Goal: Task Accomplishment & Management: Use online tool/utility

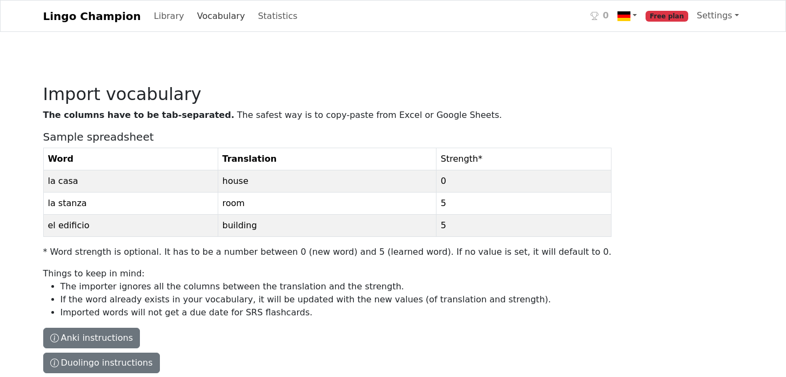
click at [198, 18] on link "Vocabulary" at bounding box center [221, 16] width 57 height 22
click at [208, 19] on link "Vocabulary" at bounding box center [221, 16] width 57 height 22
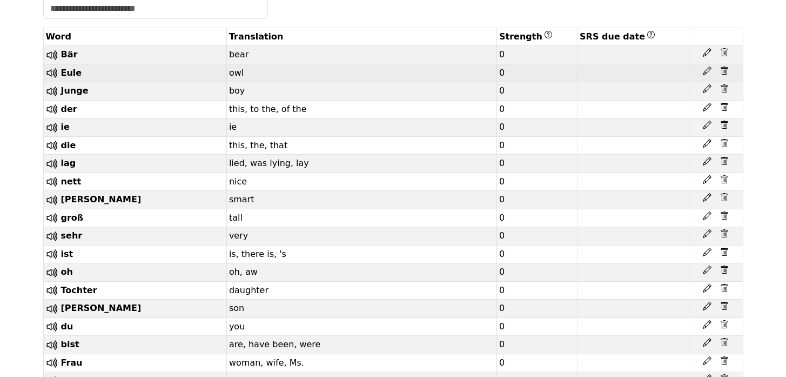
scroll to position [221, 0]
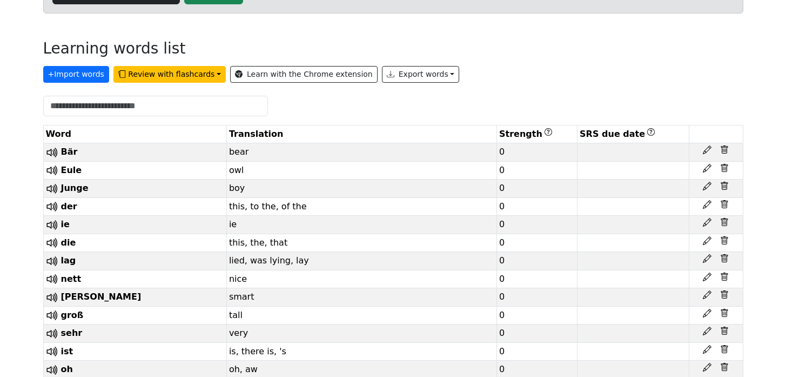
click at [82, 83] on div "+ Import words Review with flashcards Learn with the Chrome extension Export wo…" at bounding box center [393, 72] width 700 height 21
click at [81, 72] on button "+ Import words" at bounding box center [76, 74] width 66 height 17
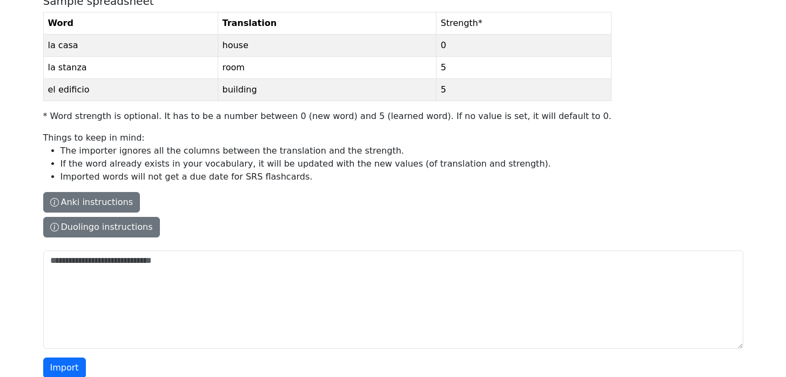
scroll to position [155, 0]
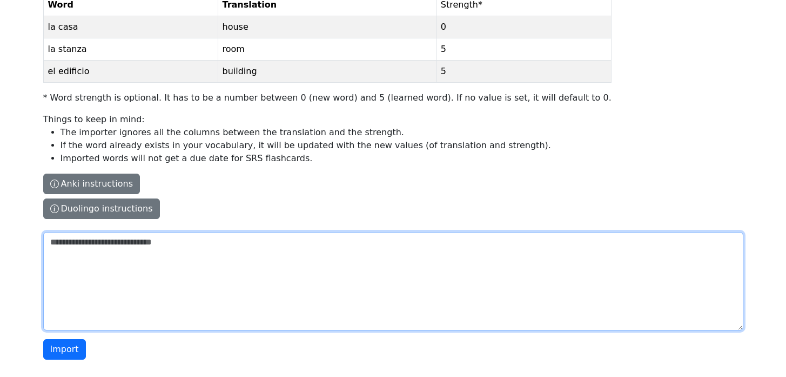
click at [249, 245] on textarea "The columns have to be tab-separated. The safest way is to copy-paste from Exce…" at bounding box center [393, 281] width 700 height 98
paste textarea "**********"
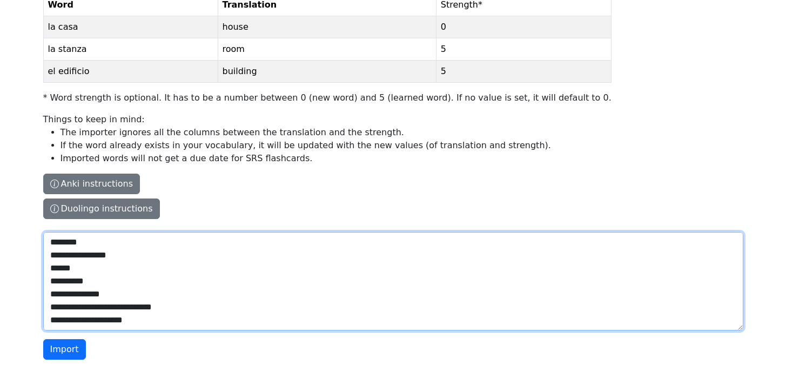
scroll to position [1708, 0]
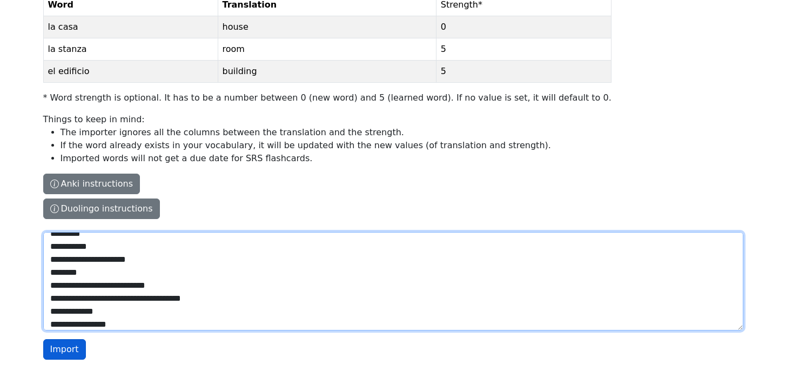
type textarea "**********"
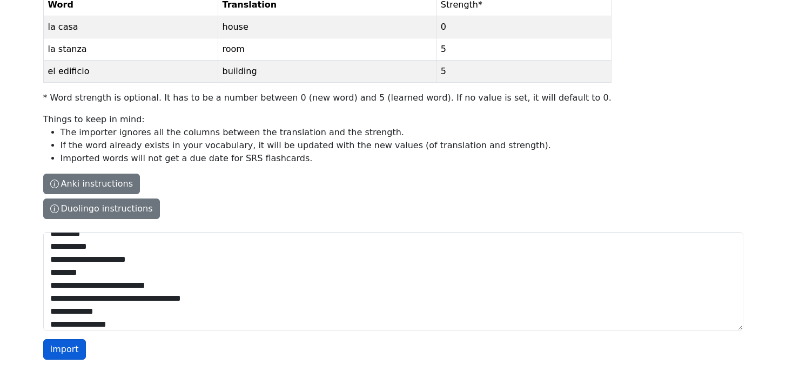
click at [70, 350] on button "Import" at bounding box center [64, 349] width 43 height 21
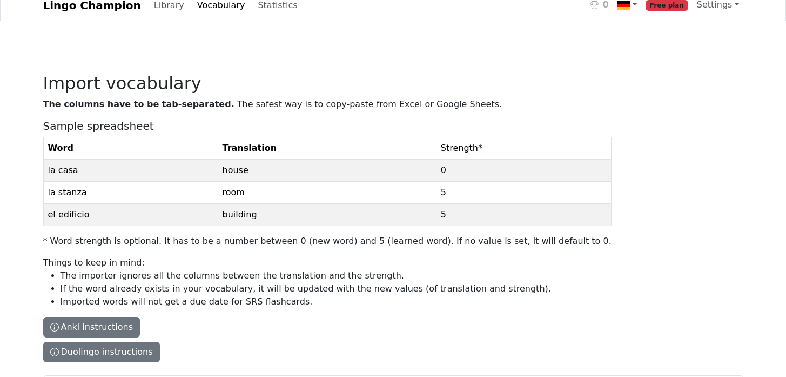
scroll to position [0, 0]
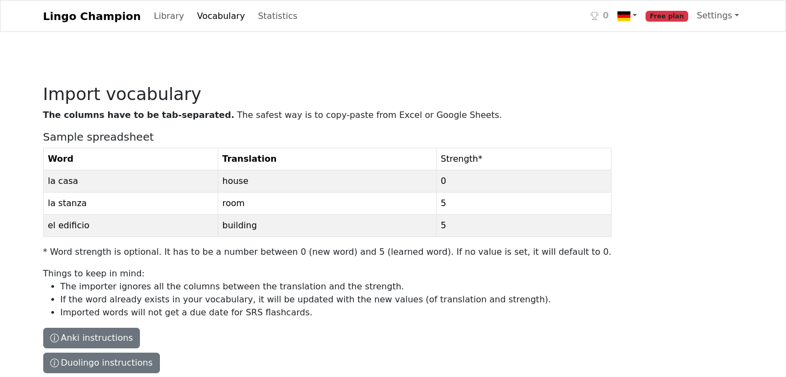
click at [195, 23] on link "Vocabulary" at bounding box center [221, 16] width 57 height 22
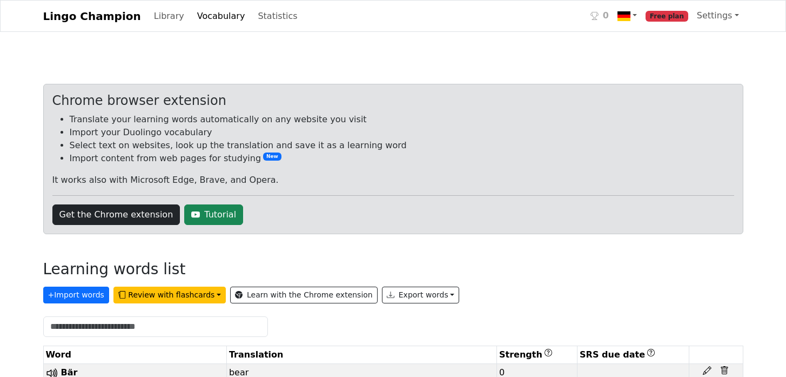
scroll to position [220, 0]
